Goal: Book appointment/travel/reservation

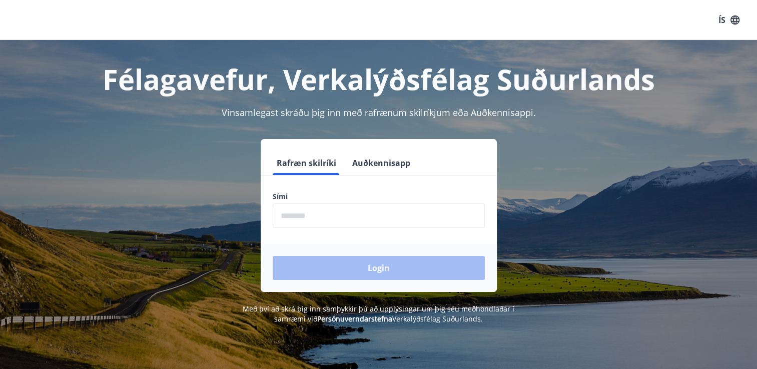
click at [404, 226] on input "phone" at bounding box center [379, 216] width 212 height 25
type input "********"
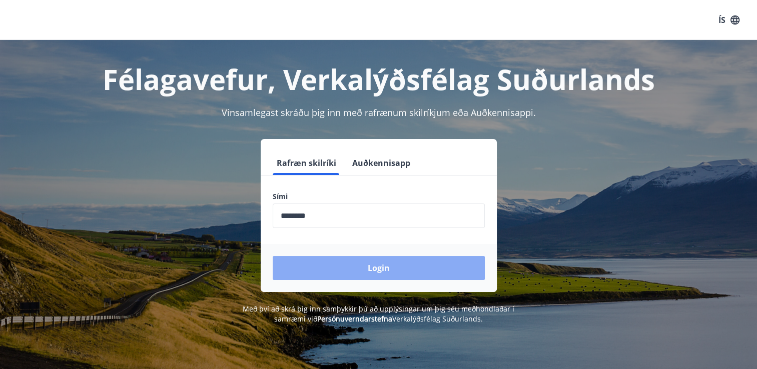
click at [344, 269] on button "Login" at bounding box center [379, 268] width 212 height 24
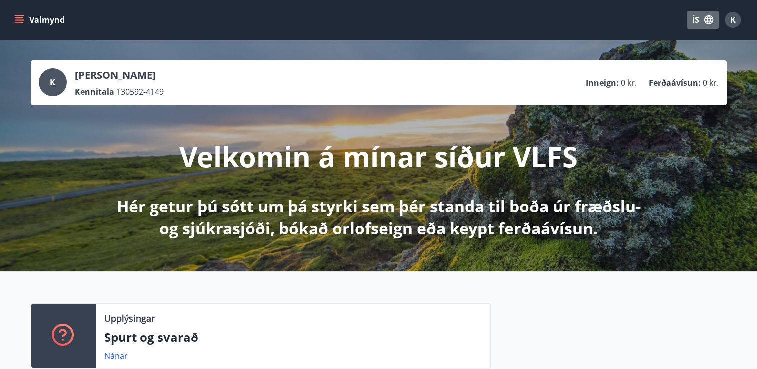
click at [694, 15] on button "ÍS" at bounding box center [703, 20] width 32 height 18
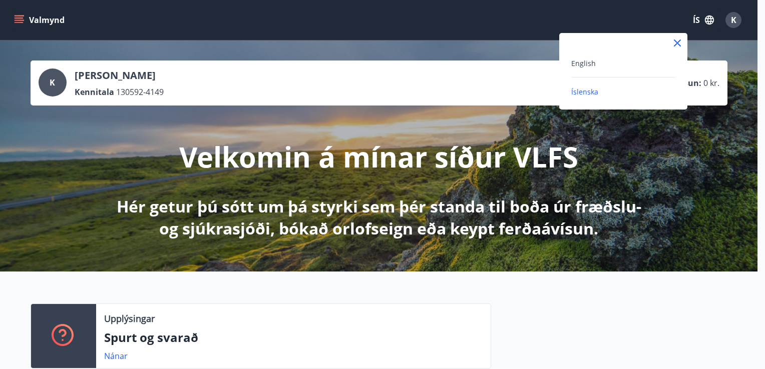
click at [596, 60] on div "English" at bounding box center [623, 63] width 104 height 12
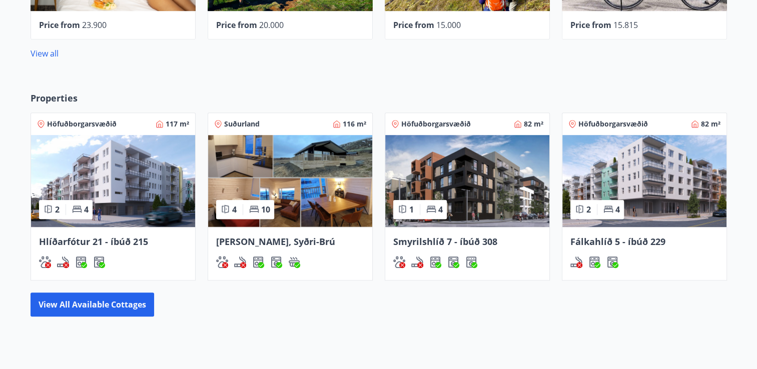
scroll to position [540, 0]
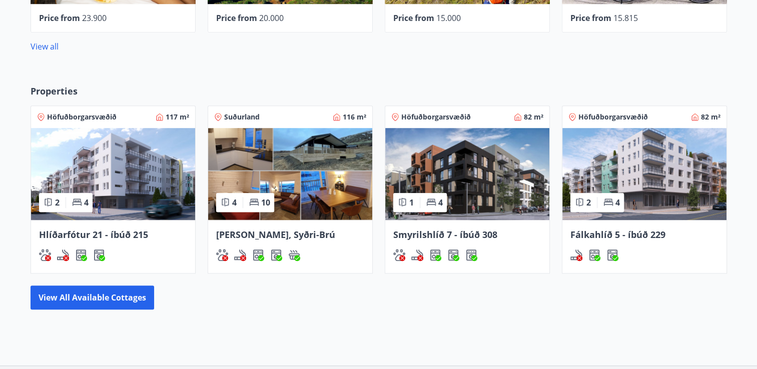
click at [142, 185] on img at bounding box center [113, 174] width 164 height 92
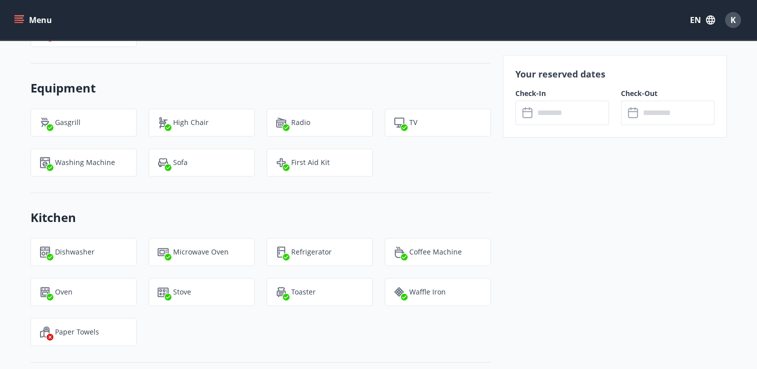
scroll to position [601, 0]
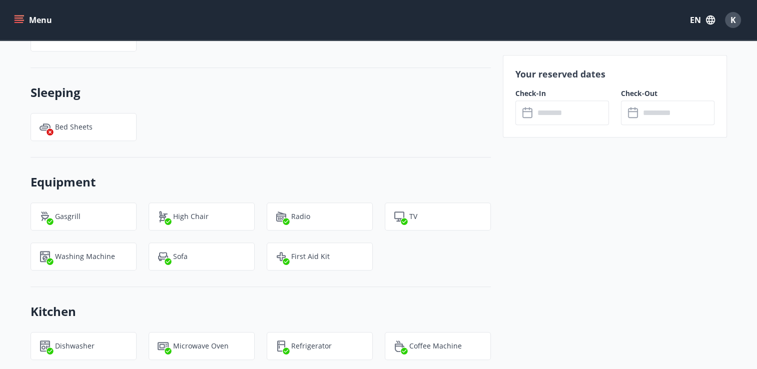
click at [557, 101] on input "text" at bounding box center [572, 113] width 75 height 25
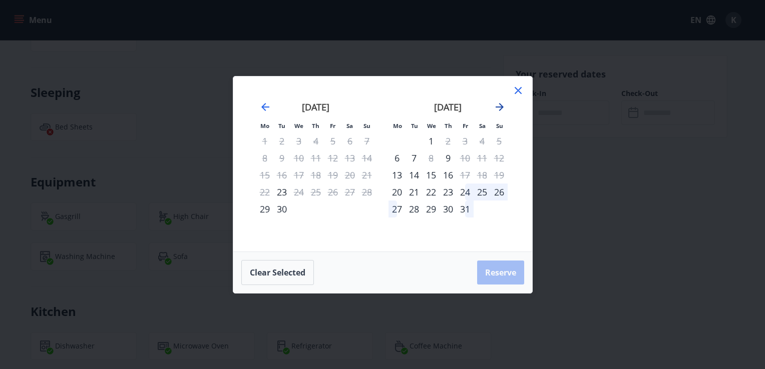
click at [499, 104] on icon "Move forward to switch to the next month." at bounding box center [500, 107] width 8 height 8
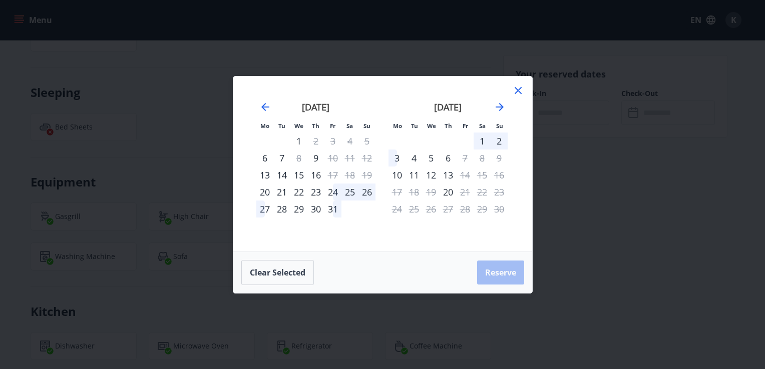
click at [332, 194] on div "24" at bounding box center [332, 192] width 17 height 17
click at [264, 213] on div "27" at bounding box center [264, 209] width 17 height 17
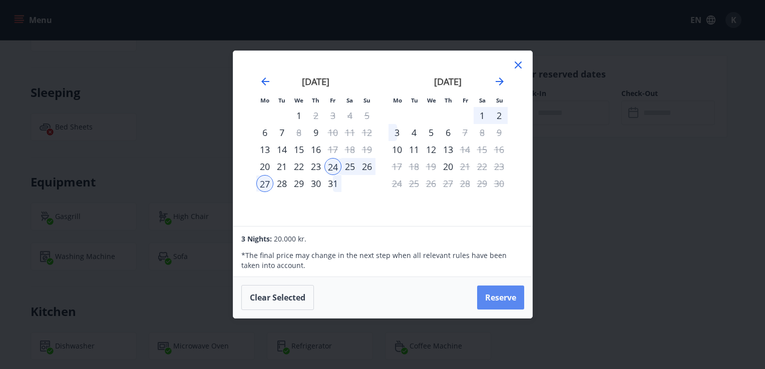
click at [482, 294] on button "Reserve" at bounding box center [500, 298] width 47 height 24
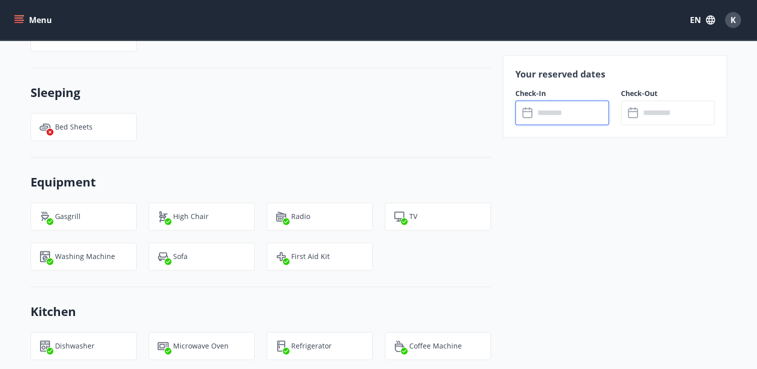
type input "******"
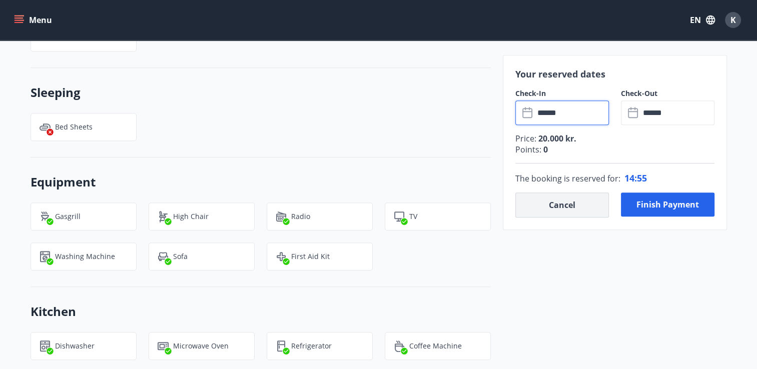
click at [573, 201] on button "Cancel" at bounding box center [563, 205] width 94 height 25
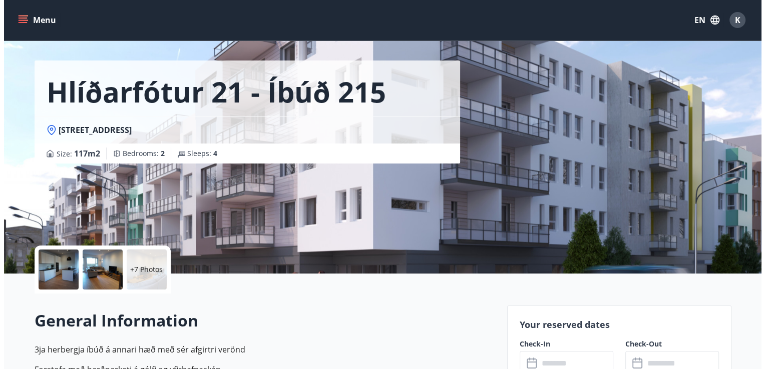
scroll to position [60, 0]
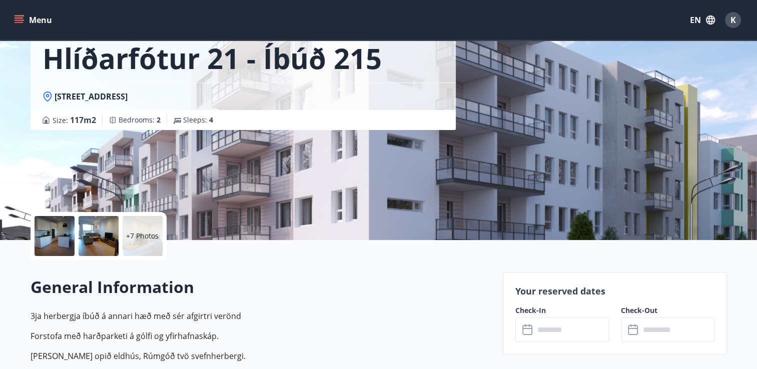
click at [58, 248] on div at bounding box center [55, 236] width 40 height 40
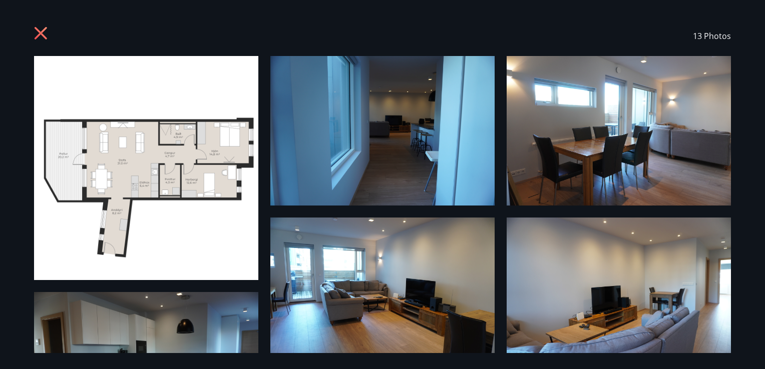
click at [379, 159] on img at bounding box center [382, 131] width 224 height 150
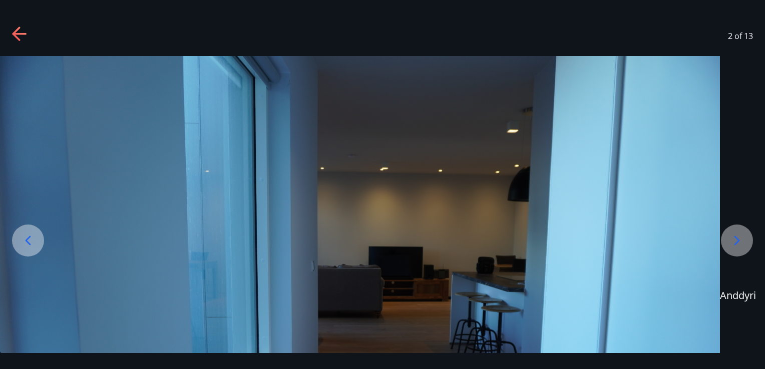
click at [739, 252] on div at bounding box center [737, 241] width 32 height 32
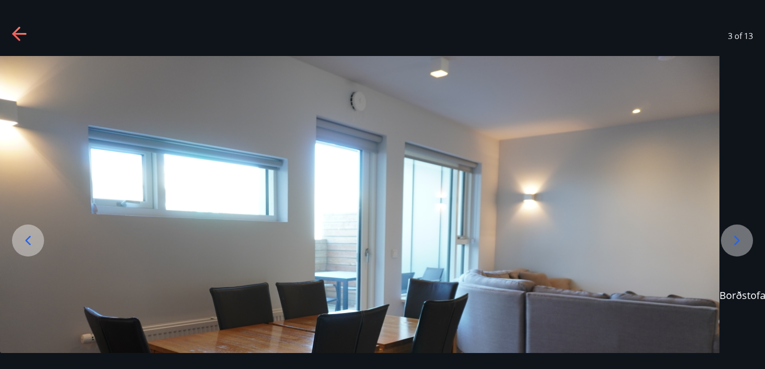
click at [735, 237] on icon at bounding box center [737, 241] width 6 height 10
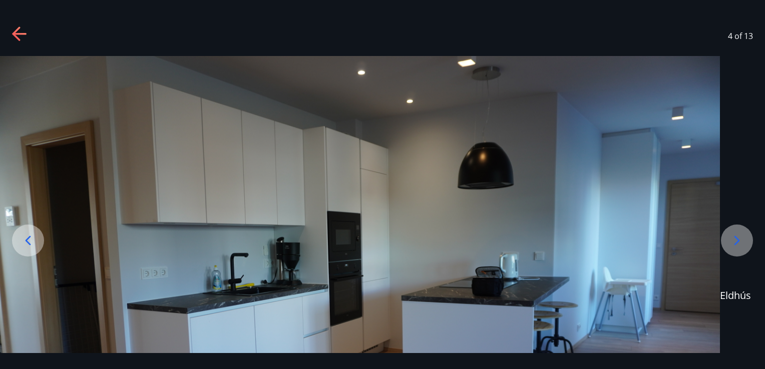
click at [735, 237] on icon at bounding box center [737, 241] width 6 height 10
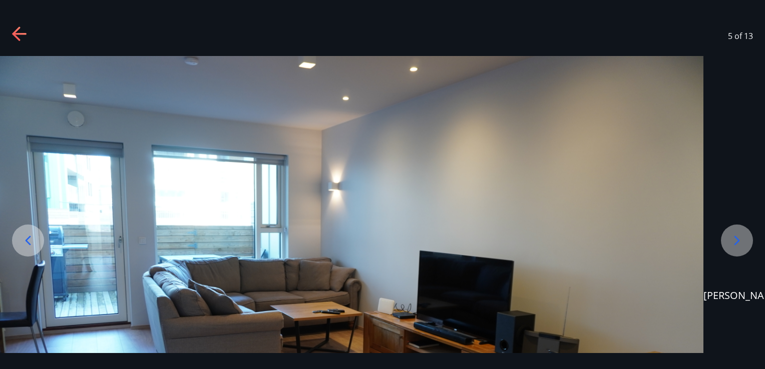
click at [735, 237] on icon at bounding box center [737, 241] width 6 height 10
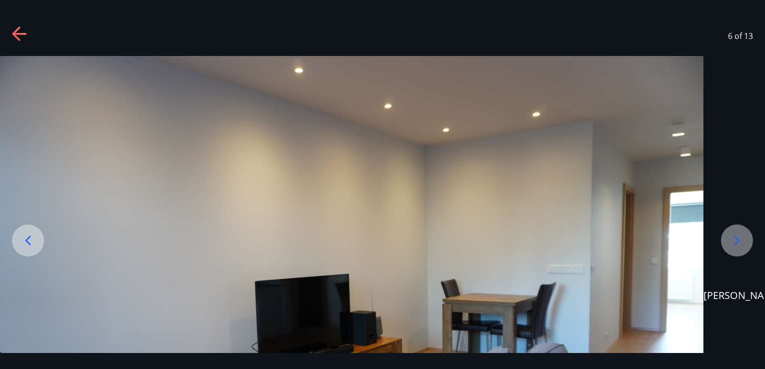
click at [735, 237] on icon at bounding box center [737, 241] width 6 height 10
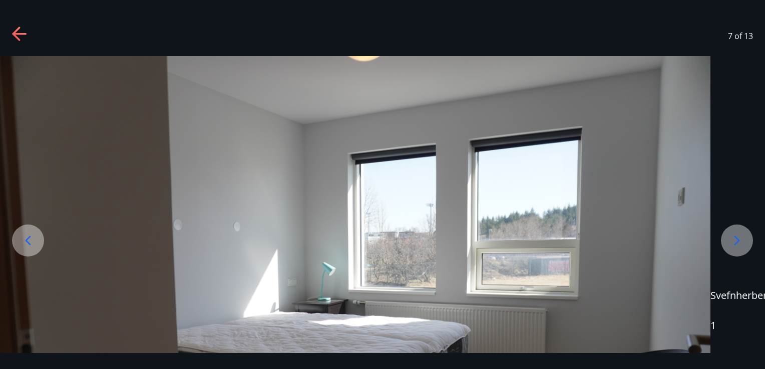
click at [735, 237] on icon at bounding box center [737, 241] width 6 height 10
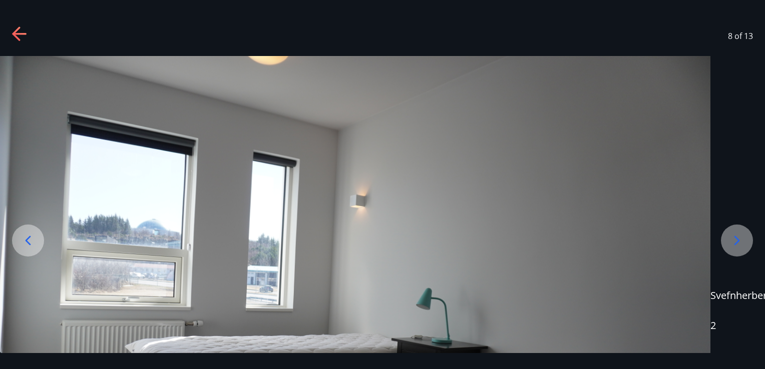
click at [735, 237] on icon at bounding box center [737, 241] width 6 height 10
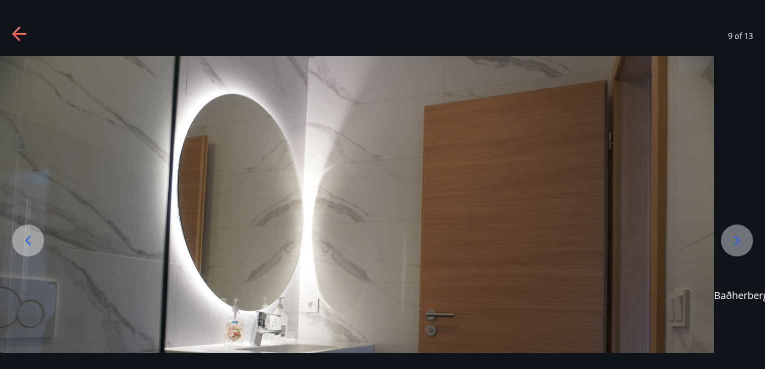
click at [735, 237] on icon at bounding box center [737, 241] width 6 height 10
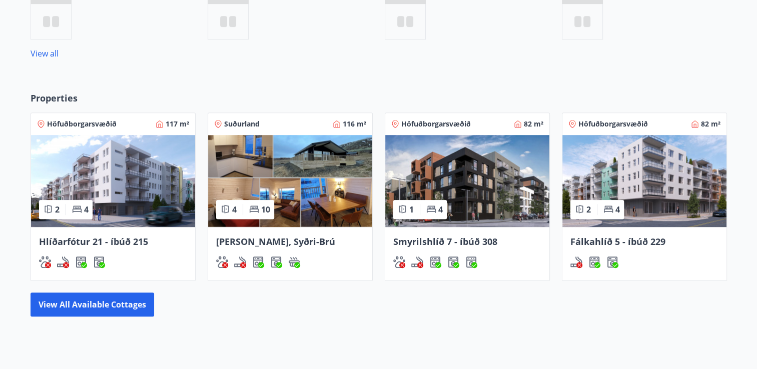
scroll to position [592, 0]
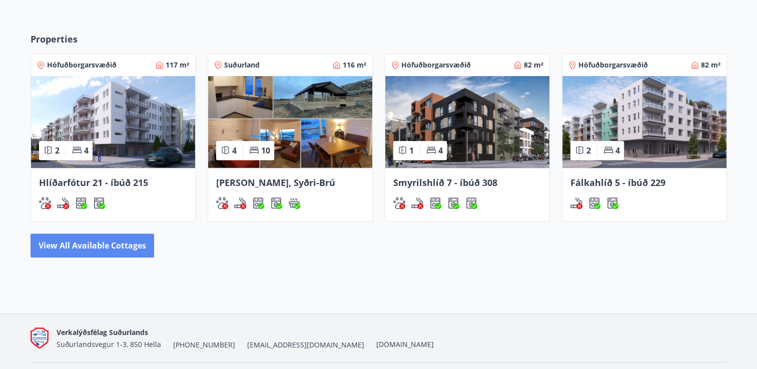
click at [118, 248] on button "View all available cottages" at bounding box center [93, 246] width 124 height 24
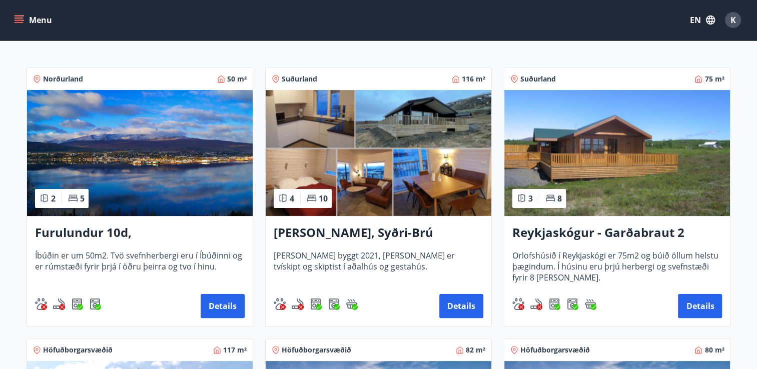
scroll to position [192, 0]
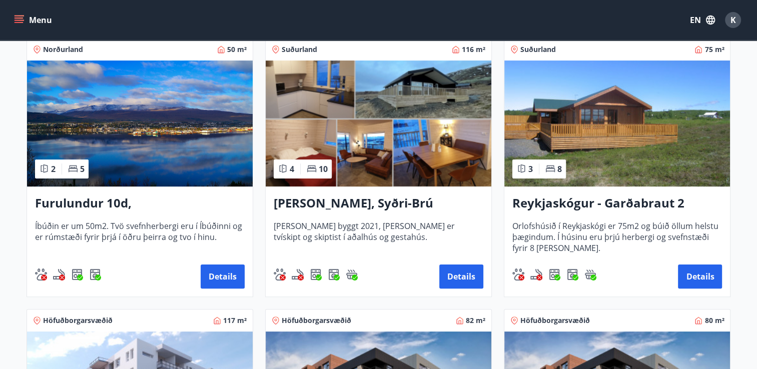
click at [631, 144] on img at bounding box center [618, 124] width 226 height 126
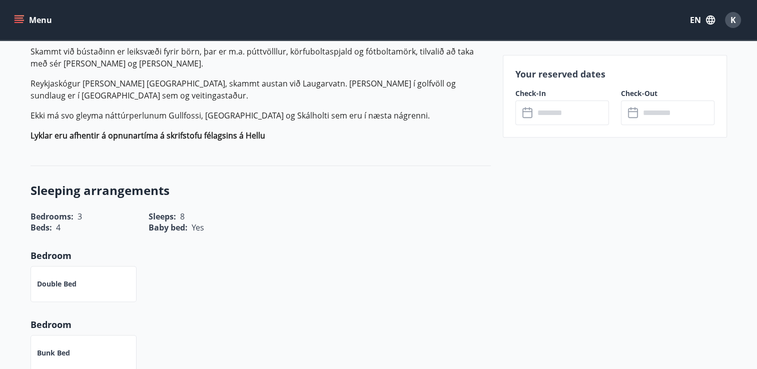
scroll to position [377, 0]
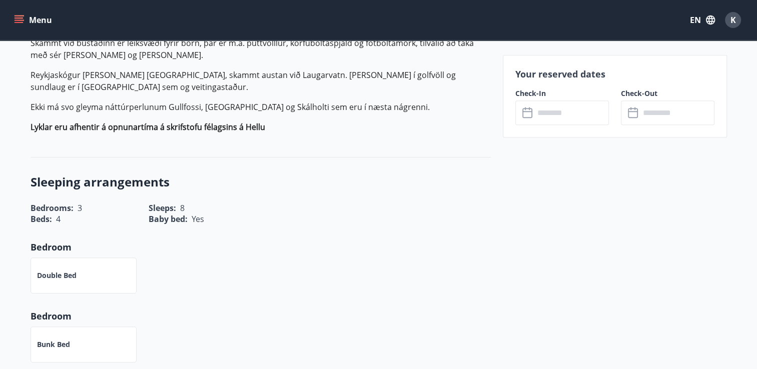
click at [549, 118] on input "text" at bounding box center [572, 113] width 75 height 25
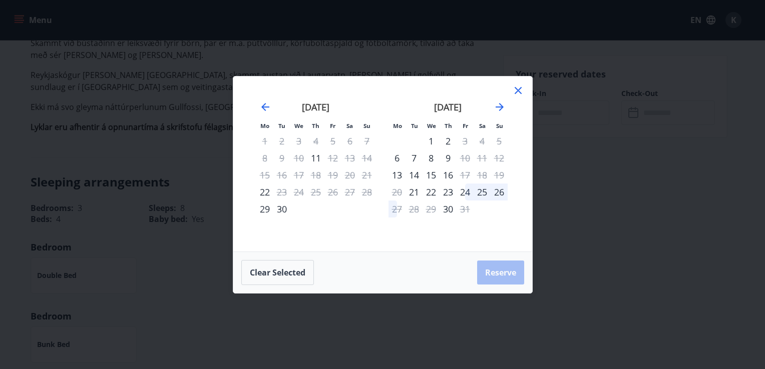
click at [464, 192] on div "24" at bounding box center [464, 192] width 17 height 17
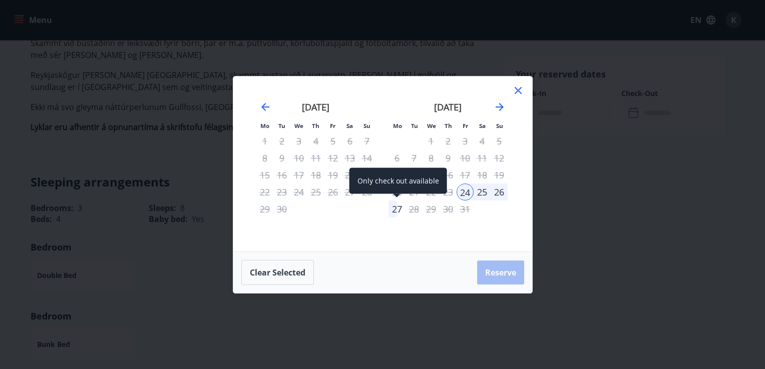
click at [394, 213] on div "27" at bounding box center [396, 209] width 17 height 17
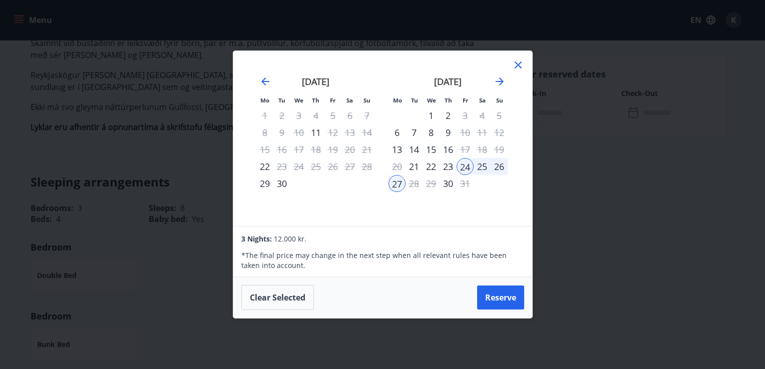
click at [514, 66] on icon at bounding box center [518, 65] width 12 height 12
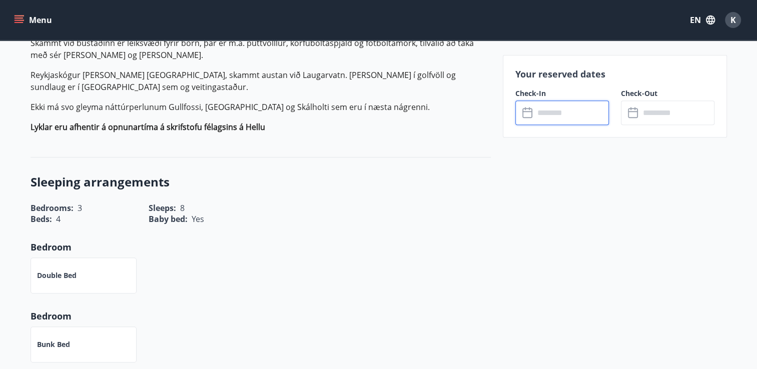
scroll to position [0, 0]
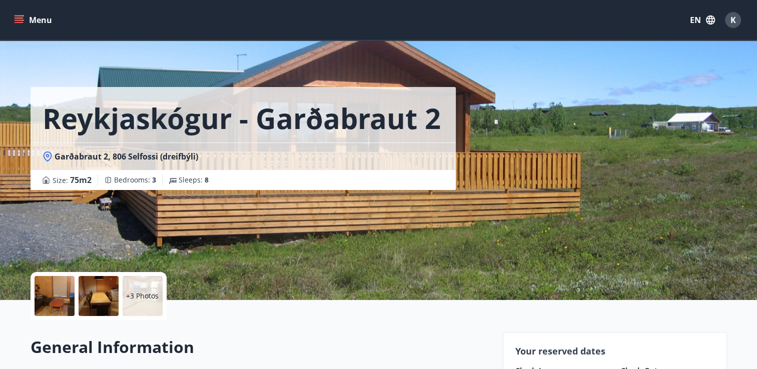
click at [361, 156] on div "Garðabraut 2, 806 Selfossi (dreifbýli)" at bounding box center [243, 156] width 401 height 11
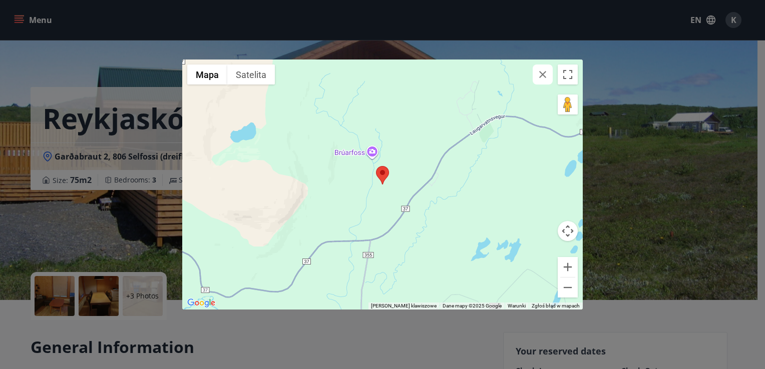
click at [628, 110] on div "← Przesuń w lewo → [GEOGRAPHIC_DATA] w prawo ↑ Przesuń w [PERSON_NAME] ↓ Przesu…" at bounding box center [382, 184] width 765 height 369
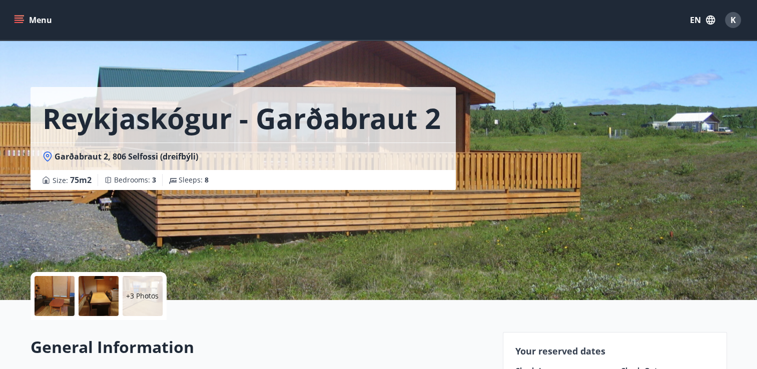
click at [56, 301] on div at bounding box center [55, 296] width 40 height 40
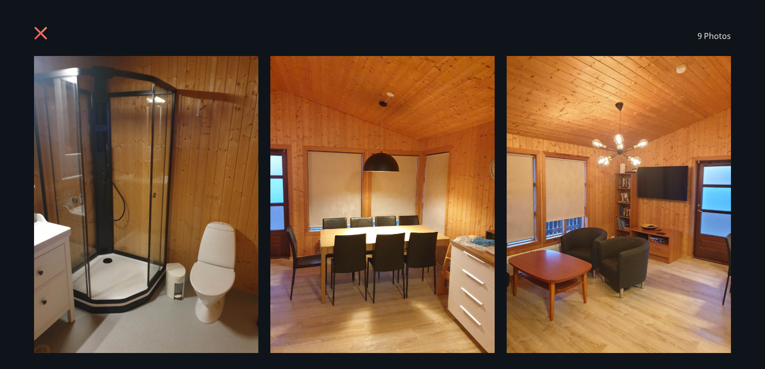
drag, startPoint x: 763, startPoint y: 52, endPoint x: 753, endPoint y: 99, distance: 48.6
click at [753, 99] on div "9 Photos" at bounding box center [382, 184] width 765 height 369
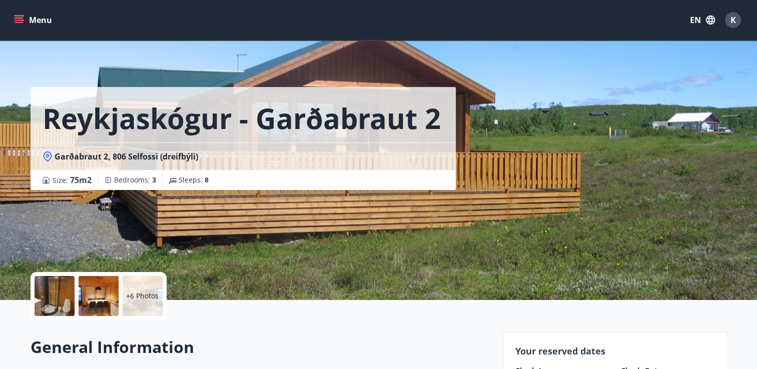
click at [137, 283] on div "+6 Photos" at bounding box center [143, 296] width 40 height 40
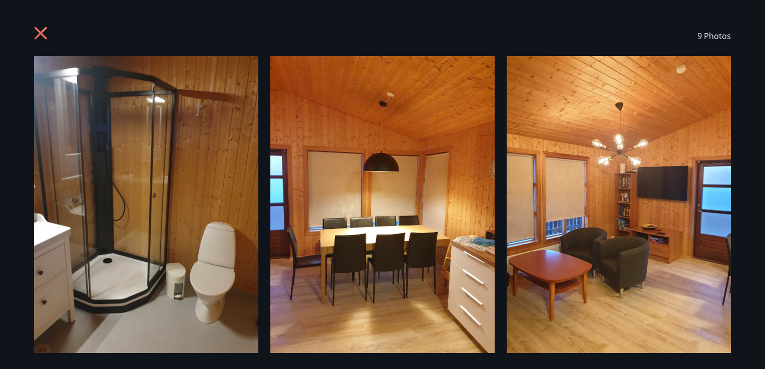
click at [712, 37] on span "9 Photos" at bounding box center [714, 36] width 34 height 11
click at [581, 40] on div "9 Photos" at bounding box center [382, 36] width 697 height 40
click at [38, 31] on icon at bounding box center [41, 33] width 13 height 13
